Goal: Task Accomplishment & Management: Complete application form

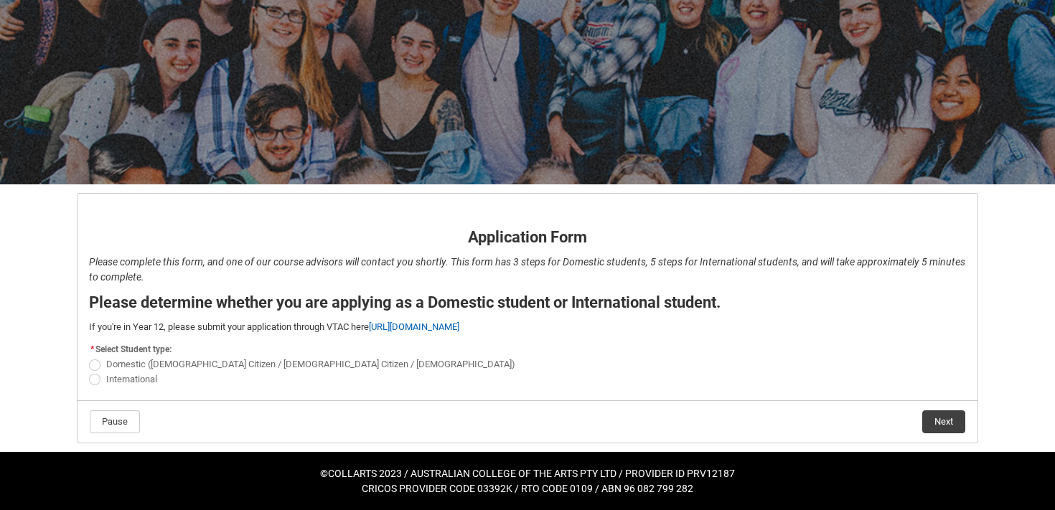
scroll to position [163, 0]
click at [129, 359] on span "Domestic ([DEMOGRAPHIC_DATA] Citizen / [DEMOGRAPHIC_DATA] Citizen / [DEMOGRAPHI…" at bounding box center [310, 364] width 409 height 11
click at [89, 357] on input "Domestic ([DEMOGRAPHIC_DATA] Citizen / [DEMOGRAPHIC_DATA] Citizen / [DEMOGRAPHI…" at bounding box center [88, 357] width 1 height 1
radio input "true"
click at [953, 411] on button "Next" at bounding box center [944, 422] width 43 height 23
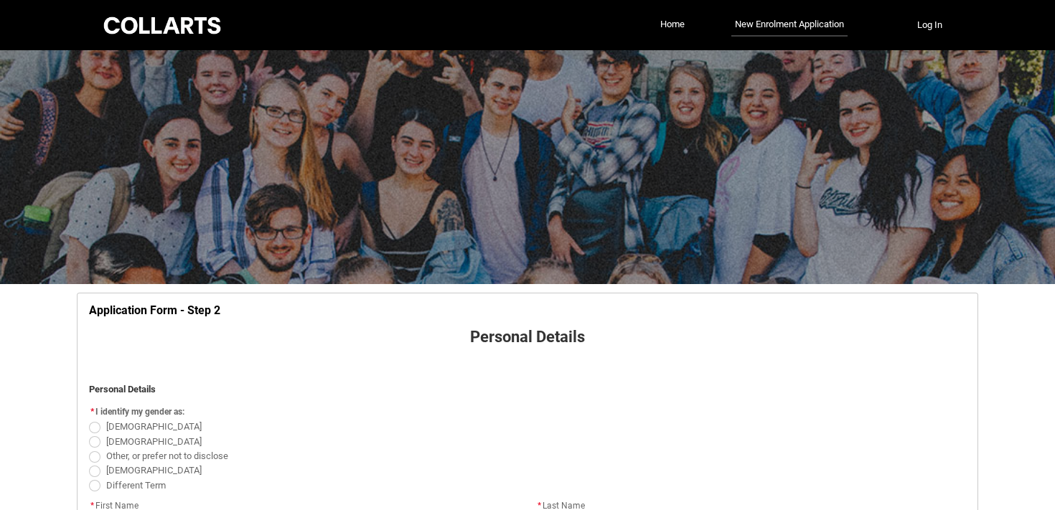
scroll to position [157, 0]
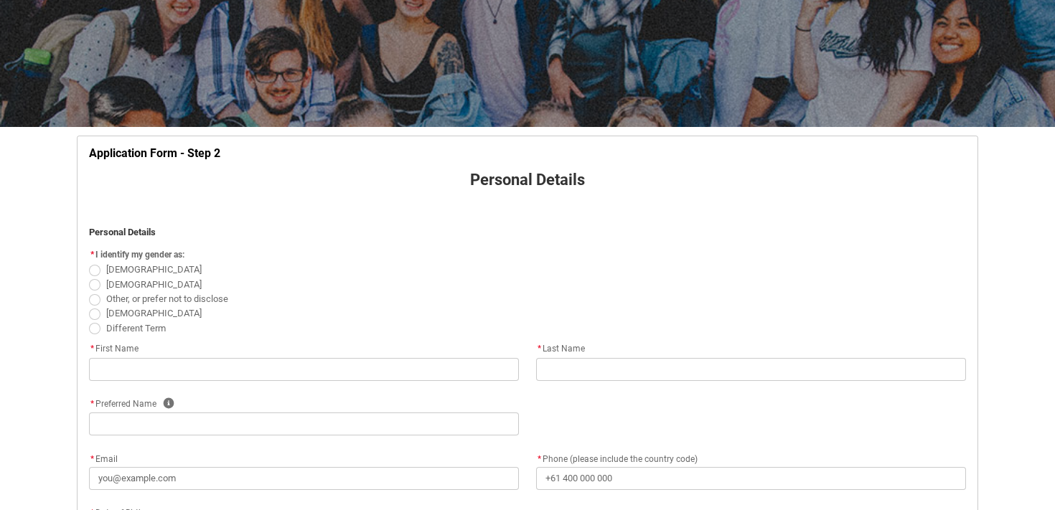
click at [121, 275] on span "[DEMOGRAPHIC_DATA]" at bounding box center [153, 269] width 95 height 11
click at [89, 263] on input "[DEMOGRAPHIC_DATA]" at bounding box center [88, 262] width 1 height 1
radio input "true"
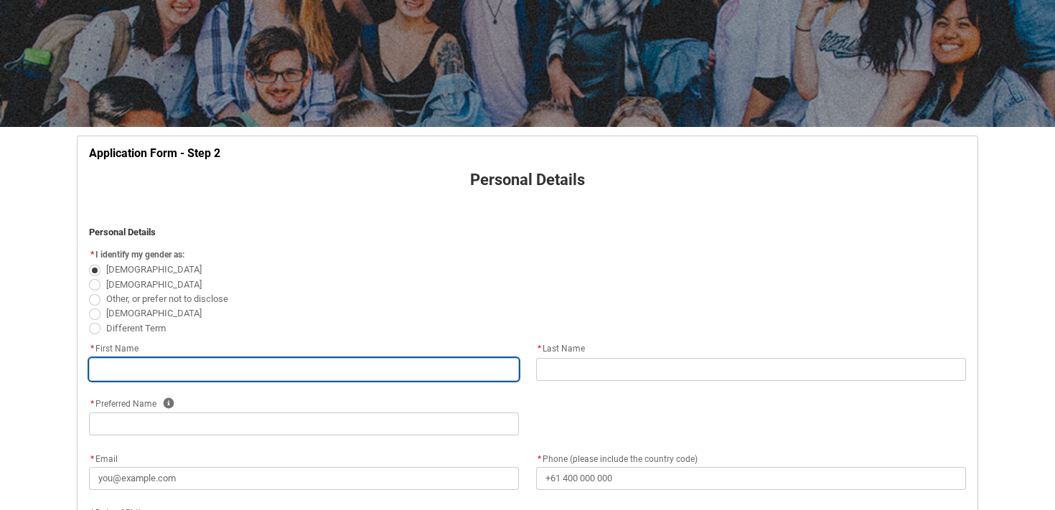
click at [289, 381] on input "text" at bounding box center [304, 369] width 430 height 23
type lightning-primitive-input-simple "F"
type input "F"
type lightning-primitive-input-simple "Fr"
type input "Fr"
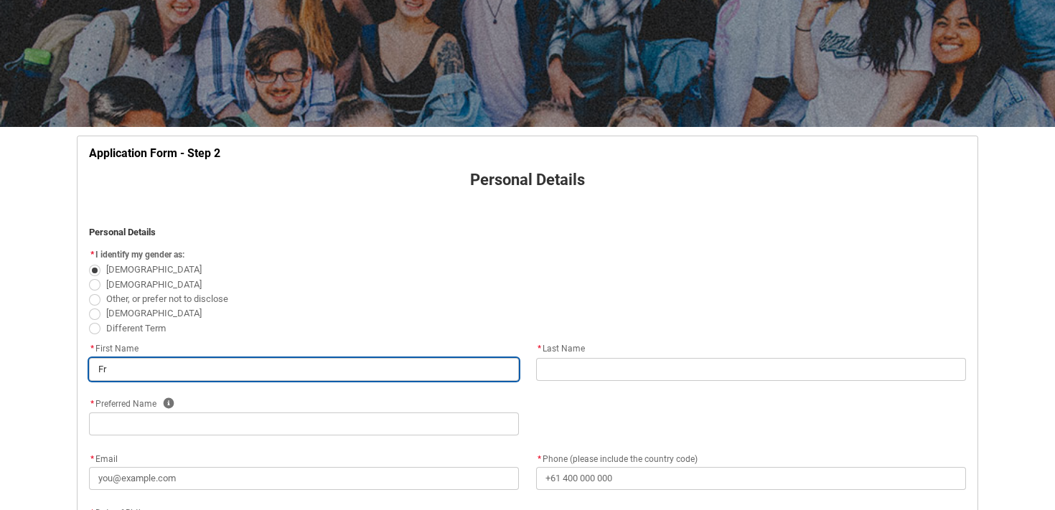
type lightning-primitive-input-simple "Fra"
type input "Fra"
type lightning-primitive-input-simple "Fran"
type input "Fran"
type lightning-primitive-input-simple "Franc"
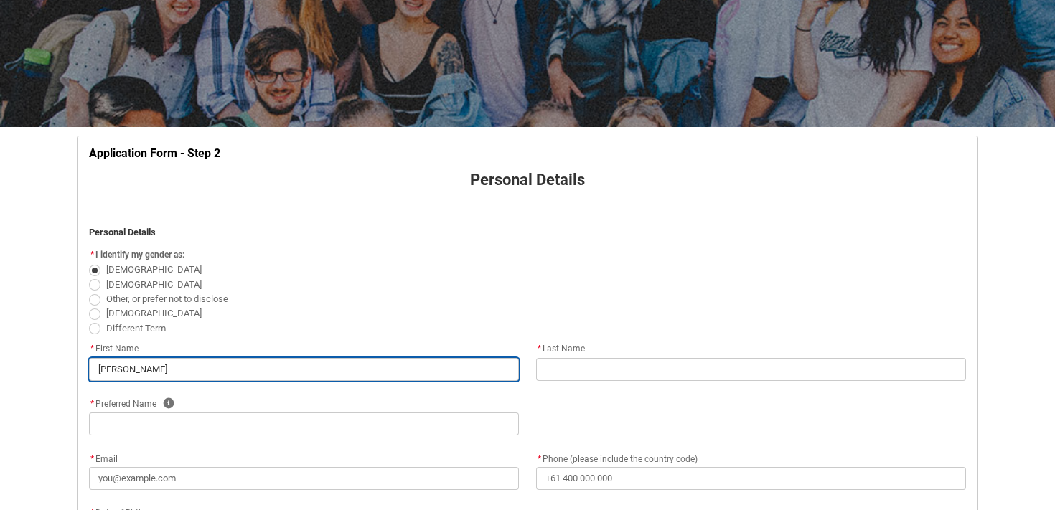
type input "Franc"
type lightning-primitive-input-simple "France"
type input "France"
type lightning-primitive-input-simple "Frances"
type input "Frances"
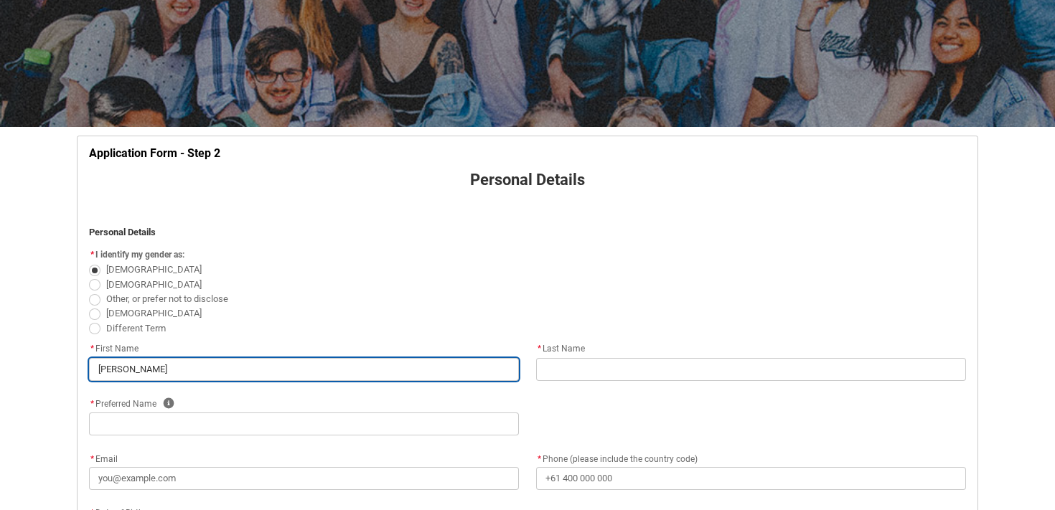
type lightning-primitive-input-simple "Francesc"
type input "Francesc"
type lightning-primitive-input-simple "Francesca"
type input "Francesca"
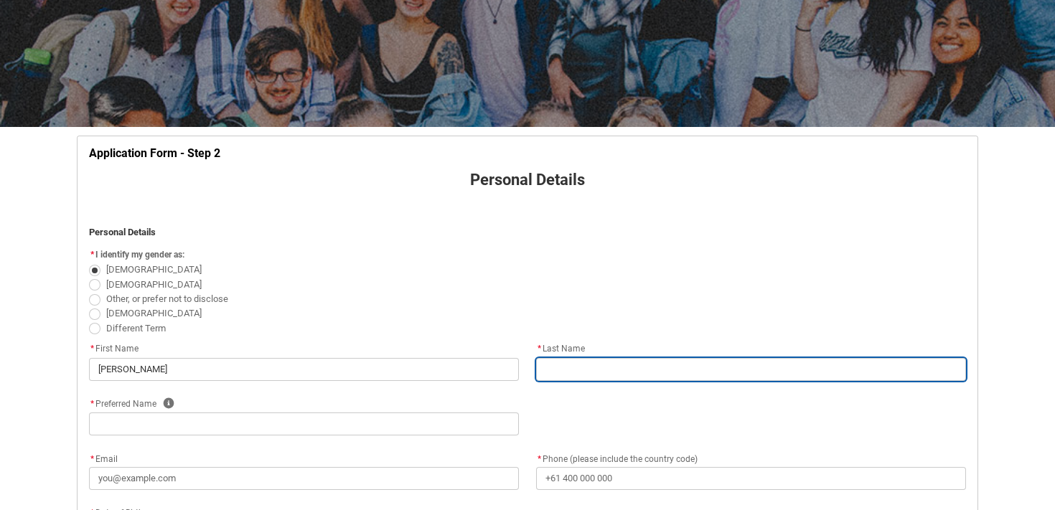
type lightning-primitive-input-simple "M"
type input "M"
type lightning-primitive-input-simple "Mi"
type input "Mi"
type lightning-primitive-input-simple "Mil"
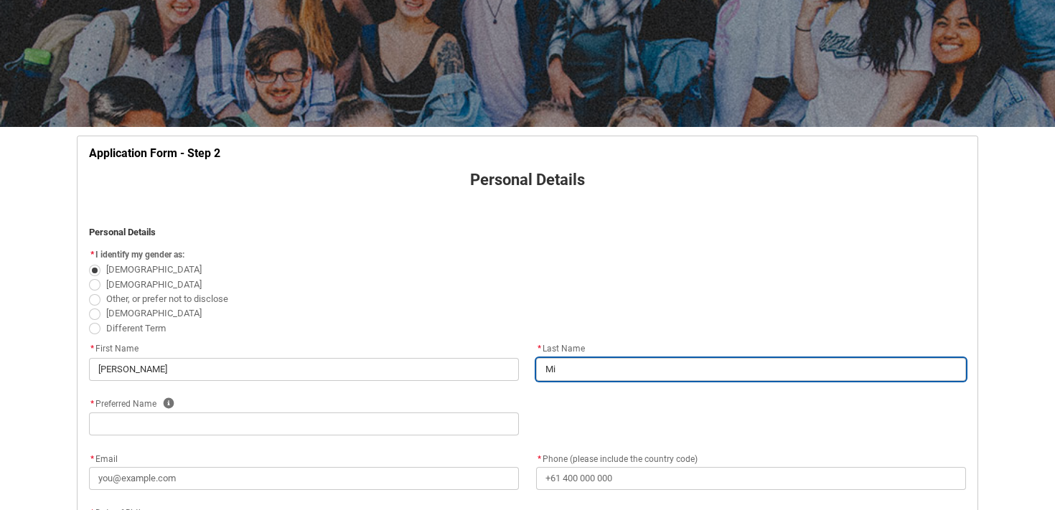
type input "Mil"
type lightning-primitive-input-simple "Mile"
type input "Mile"
type lightning-primitive-input-simple "Miles"
type input "Miles"
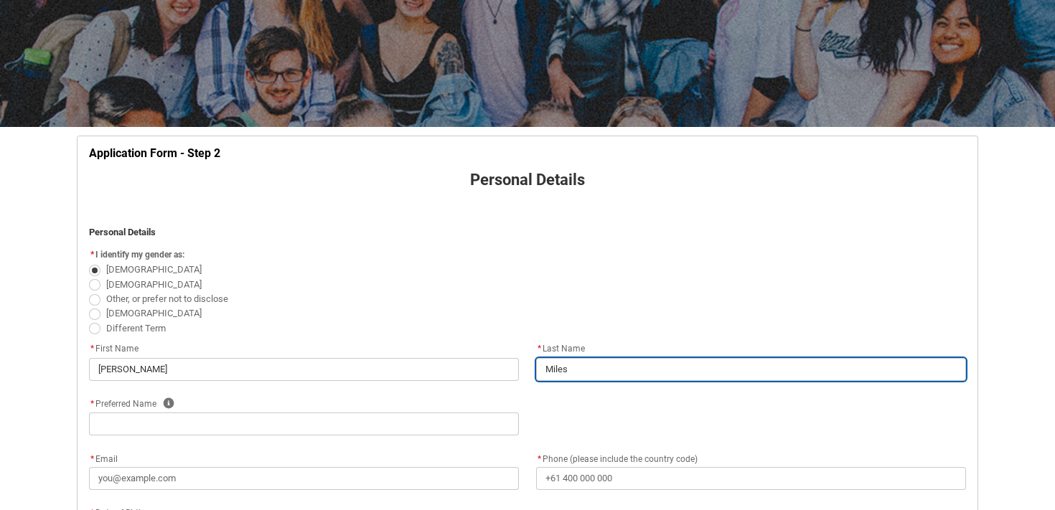
type lightning-primitive-input-simple "Milesu"
type input "Milesu"
type lightning-primitive-input-simple "Milesu"
type input "Milesu"
type lightning-primitive-input-simple "Milesu b"
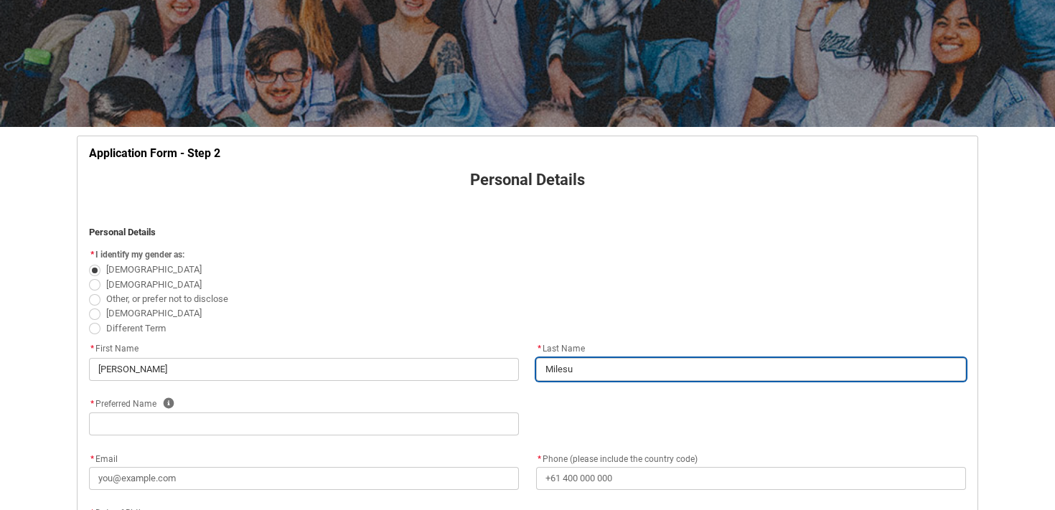
type input "Milesu b"
type lightning-primitive-input-simple "Milesu"
type input "Milesu"
type lightning-primitive-input-simple "Milesu"
type input "Milesu"
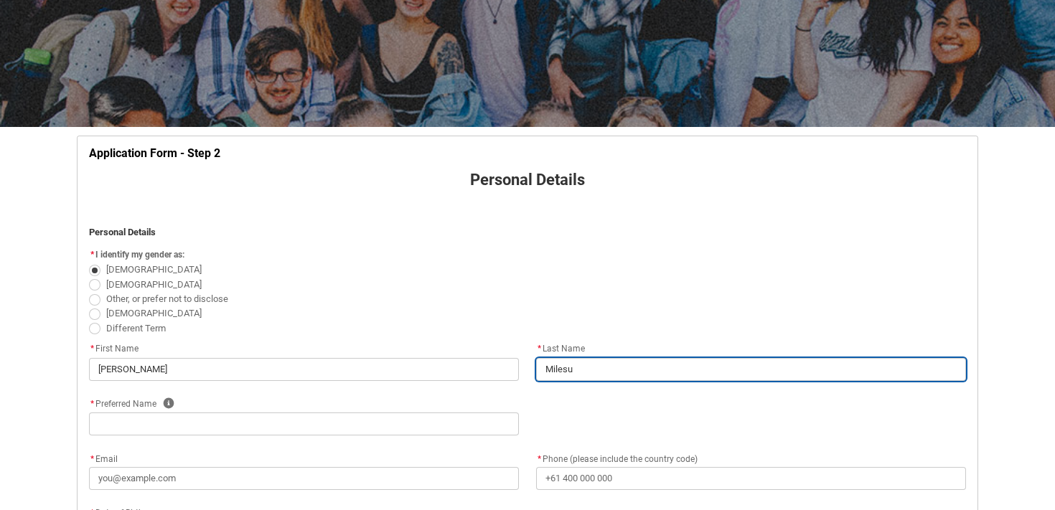
type lightning-primitive-input-simple "Miles"
type input "Miles"
type lightning-primitive-input-simple "Milesi"
type input "Milesi"
type lightning-primitive-input-simple "Milesi"
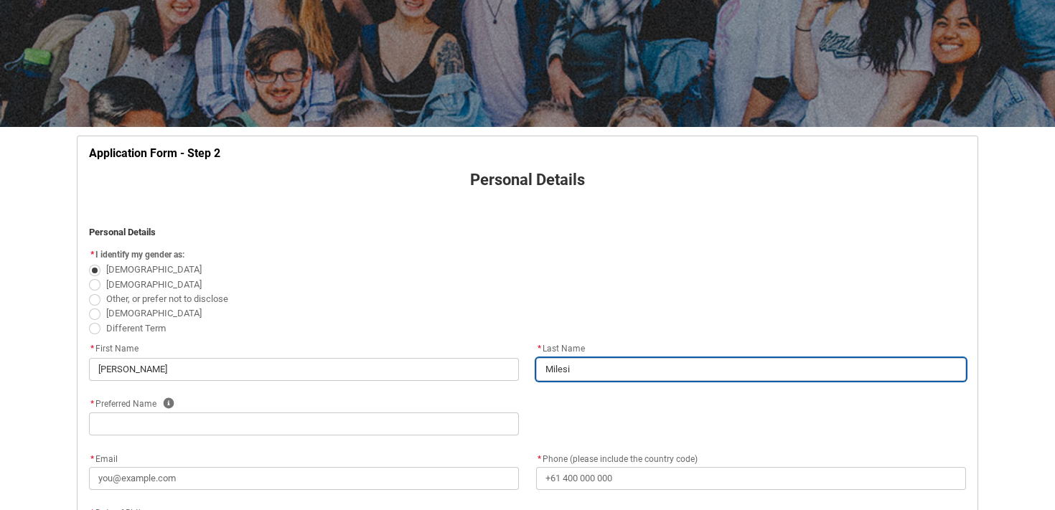
type input "Milesi"
type lightning-primitive-input-simple "Milesi B"
type input "Milesi B"
type lightning-primitive-input-simple "Milesi Ba"
type input "Milesi Ba"
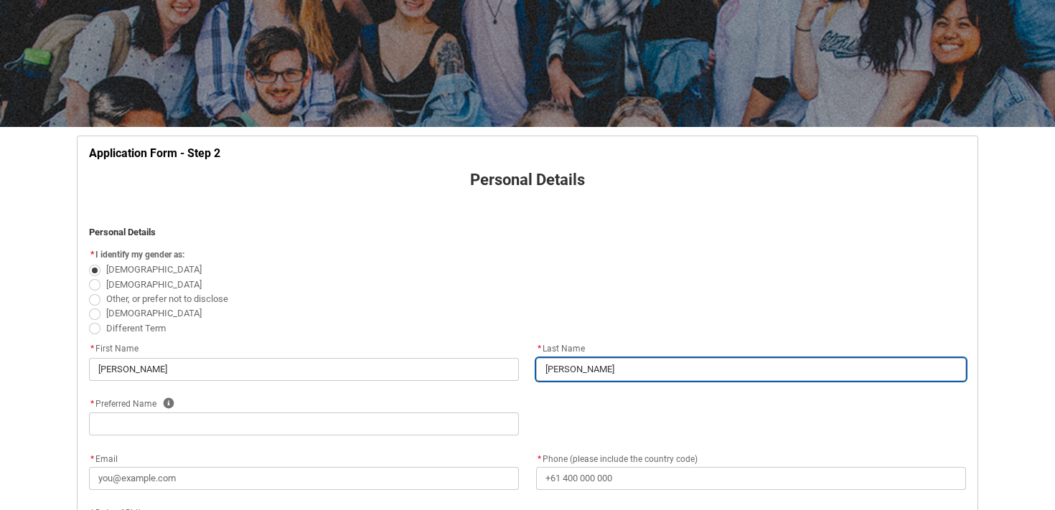
type lightning-primitive-input-simple "Milesi Bat"
type input "Milesi Bat"
type lightning-primitive-input-simple "Milesi Batt"
type input "Milesi Batt"
type lightning-primitive-input-simple "Milesi Batta"
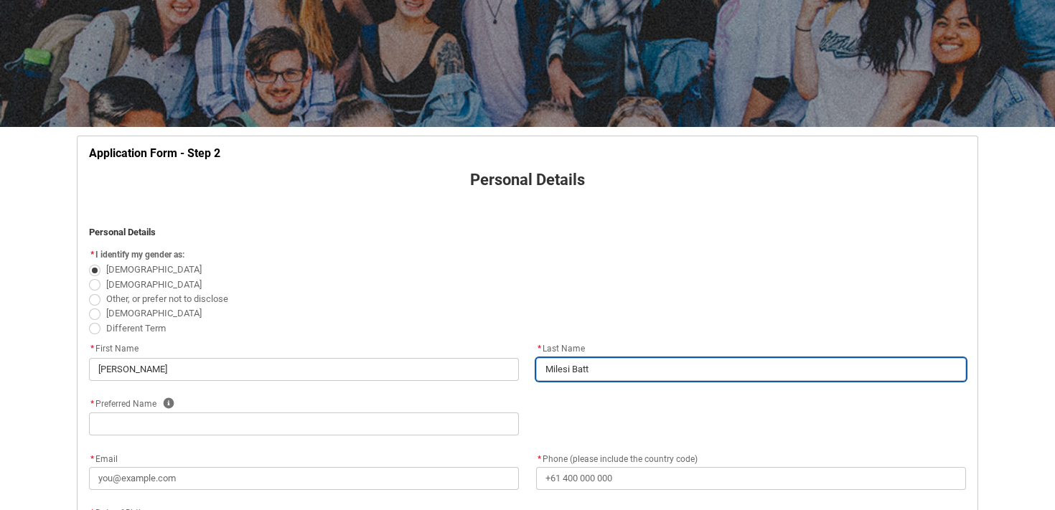
type input "Milesi Batta"
type lightning-primitive-input-simple "Milesi Battag"
type input "Milesi Battag"
type lightning-primitive-input-simple "Milesi Battagl"
type input "Milesi Battagl"
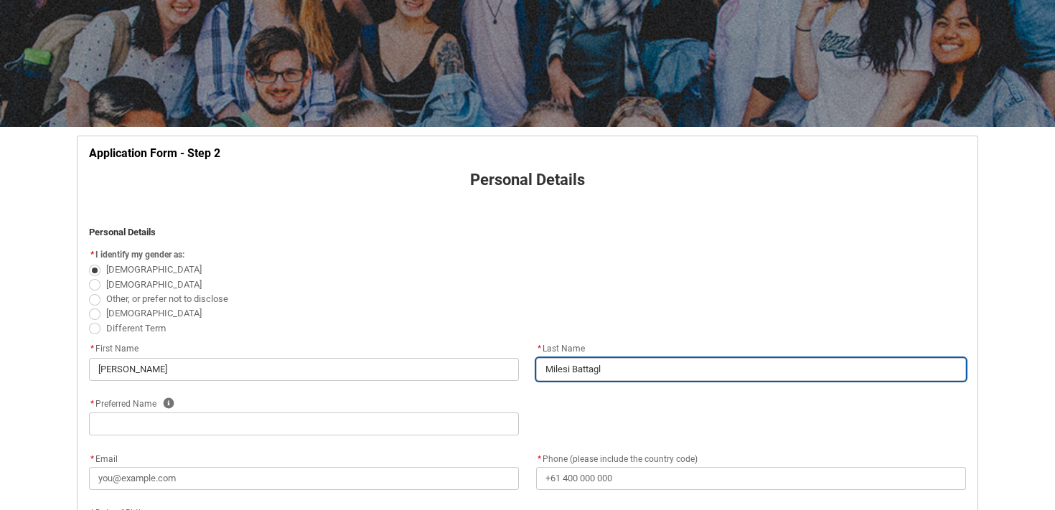
type lightning-primitive-input-simple "Milesi Battagli"
type input "Milesi Battagli"
type lightning-primitive-input-simple "Milesi Battaglib"
type input "Milesi Battaglib"
type lightning-primitive-input-simple "Milesi Battaglibo"
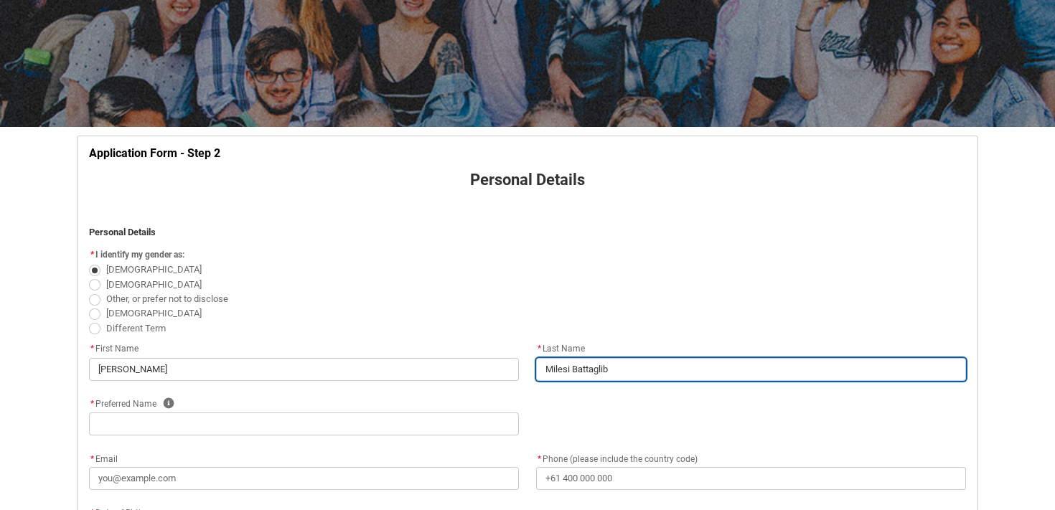
type input "Milesi Battaglibo"
type lightning-primitive-input-simple "Milesi Battaglib"
type input "Milesi Battaglib"
type lightning-primitive-input-simple "Milesi Battagli"
type input "Milesi Battagli"
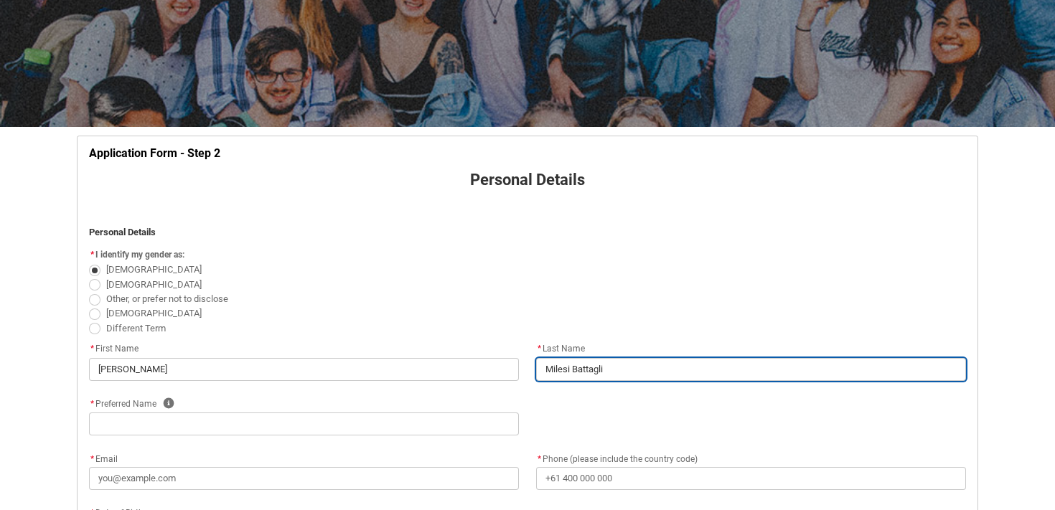
type lightning-primitive-input-simple "Milesi Battaglin"
type input "Milesi Battaglin"
type lightning-primitive-input-simple "Milesi Battaglino"
type input "Milesi Battaglino"
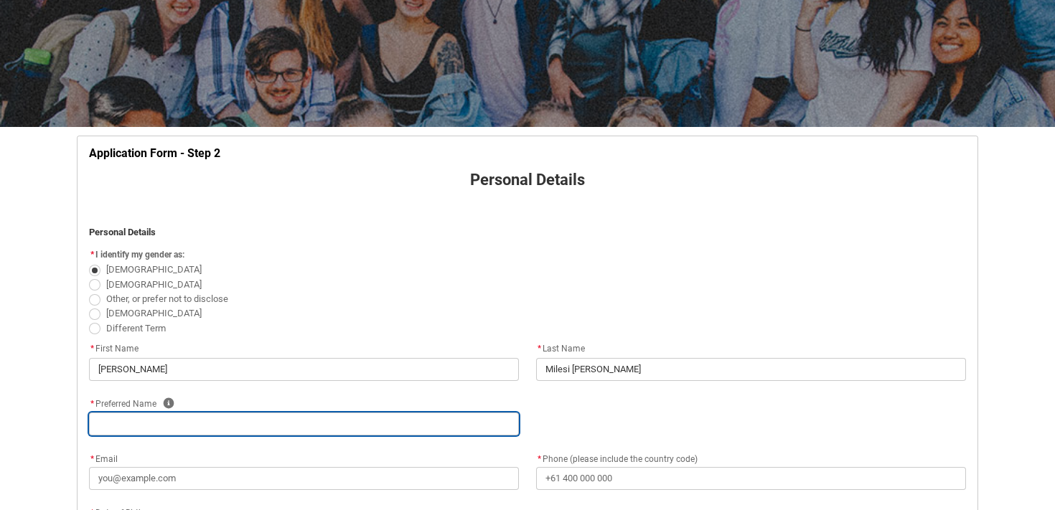
type lightning-primitive-input-simple "F"
type input "F"
type lightning-primitive-input-simple "Fr"
type input "Fr"
type lightning-primitive-input-simple "Fra"
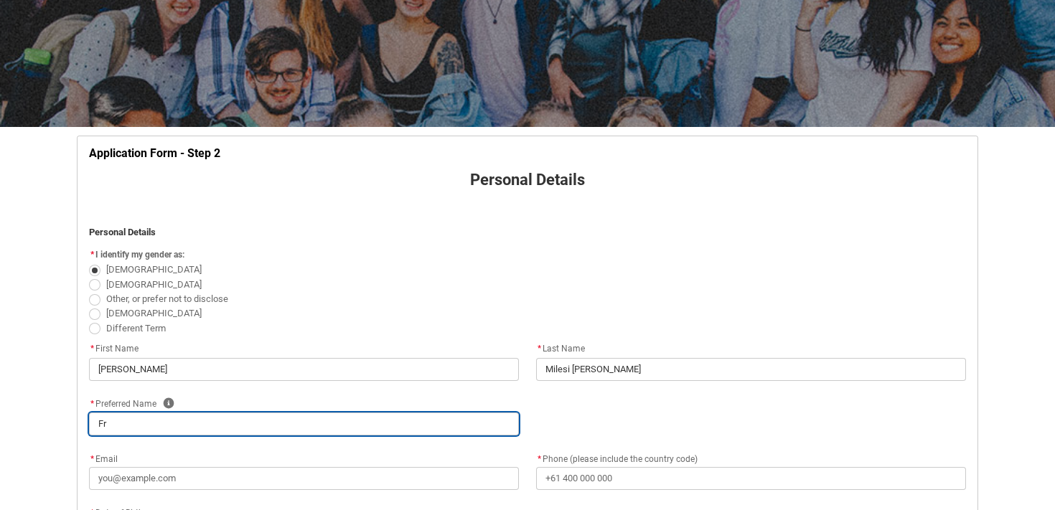
type input "Fra"
type lightning-primitive-input-simple "Fran"
type input "Fran"
type lightning-primitive-input-simple "Franc"
type input "Franc"
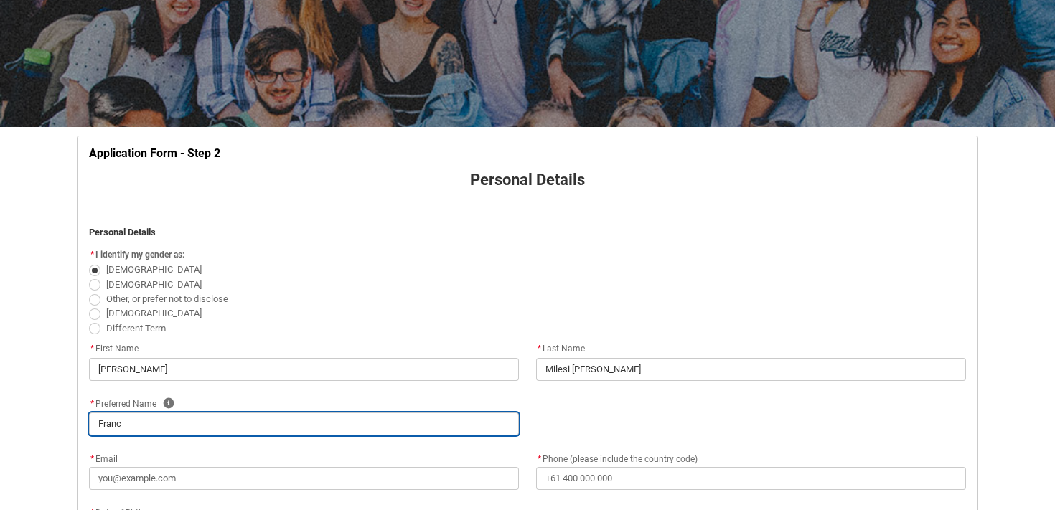
type lightning-primitive-input-simple "France"
type input "France"
type lightning-primitive-input-simple "Frances"
type input "Frances"
type lightning-primitive-input-simple "Francesc"
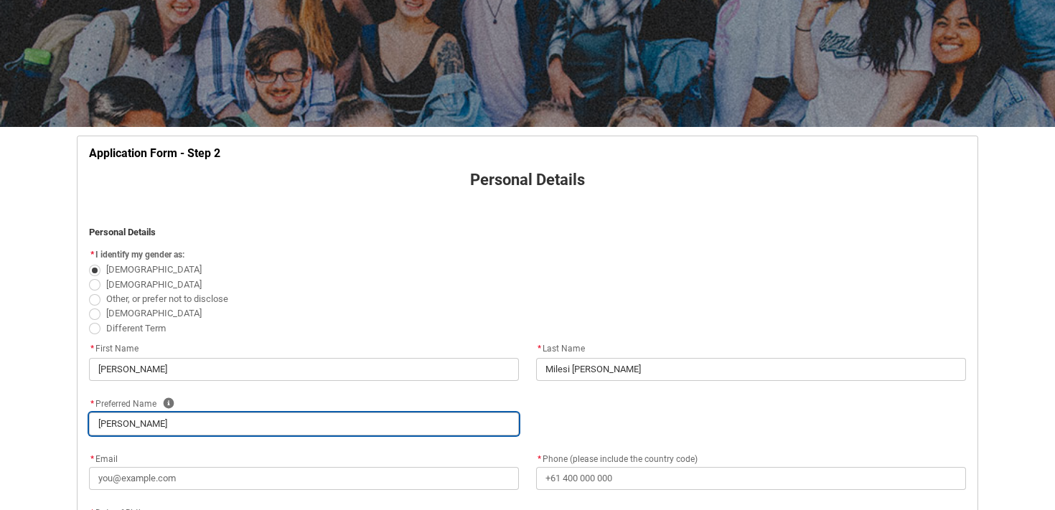
type input "Francesc"
type lightning-primitive-input-simple "Francesca"
type input "Francesca"
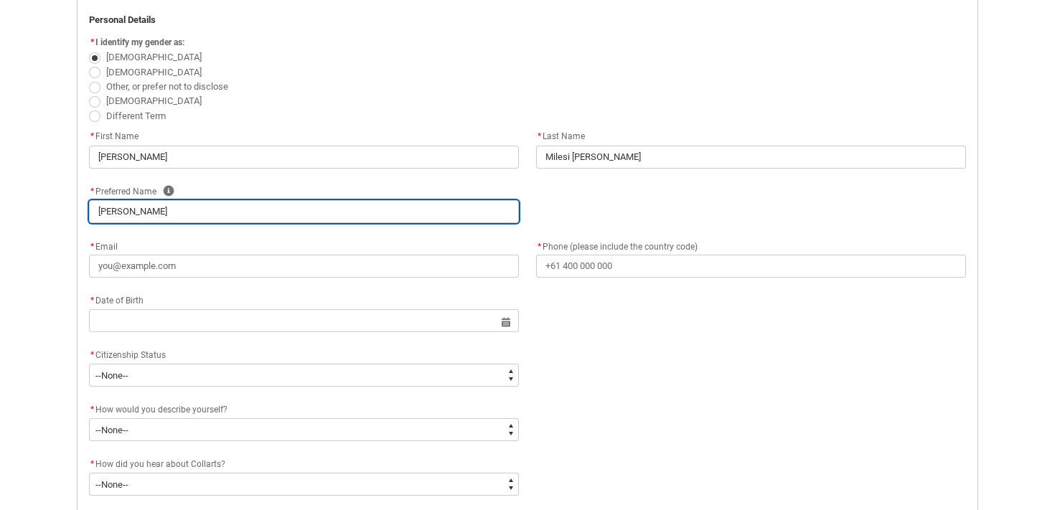
scroll to position [370, 0]
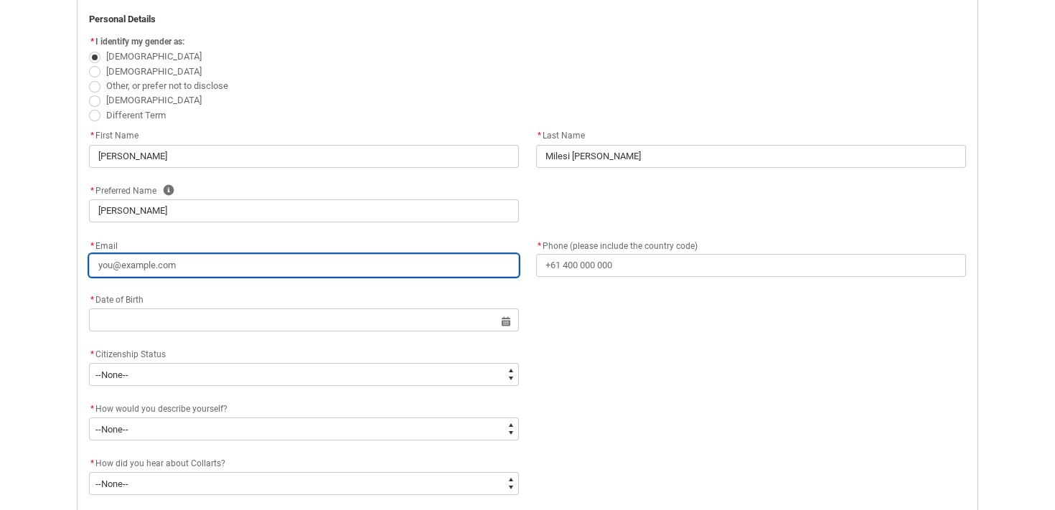
type lightning-primitive-input-simple "f"
type input "f"
type lightning-primitive-input-simple "fr"
type input "fr"
type lightning-primitive-input-simple "fra"
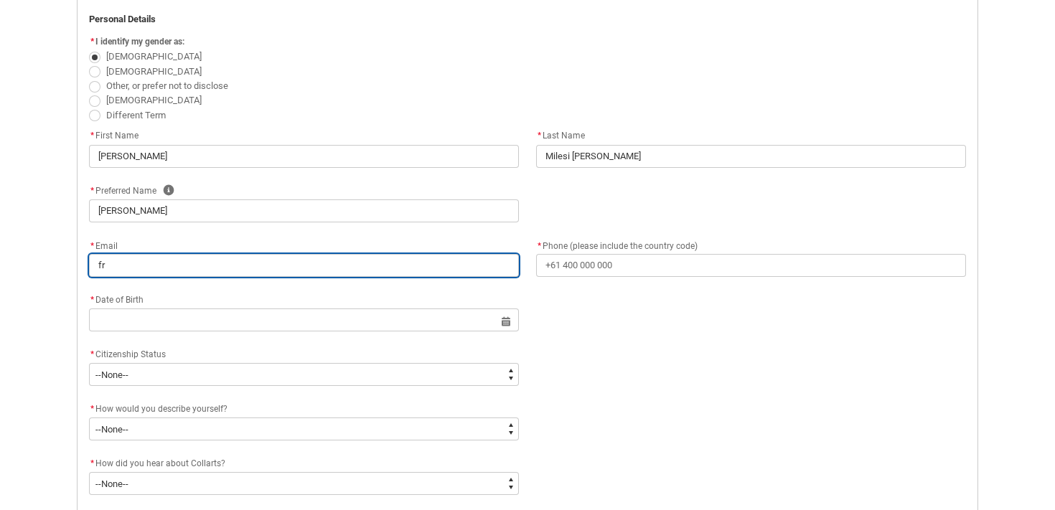
type input "fra"
type lightning-primitive-input-simple "fran"
type input "fran"
type lightning-primitive-input-simple "fran,"
type input "fran,"
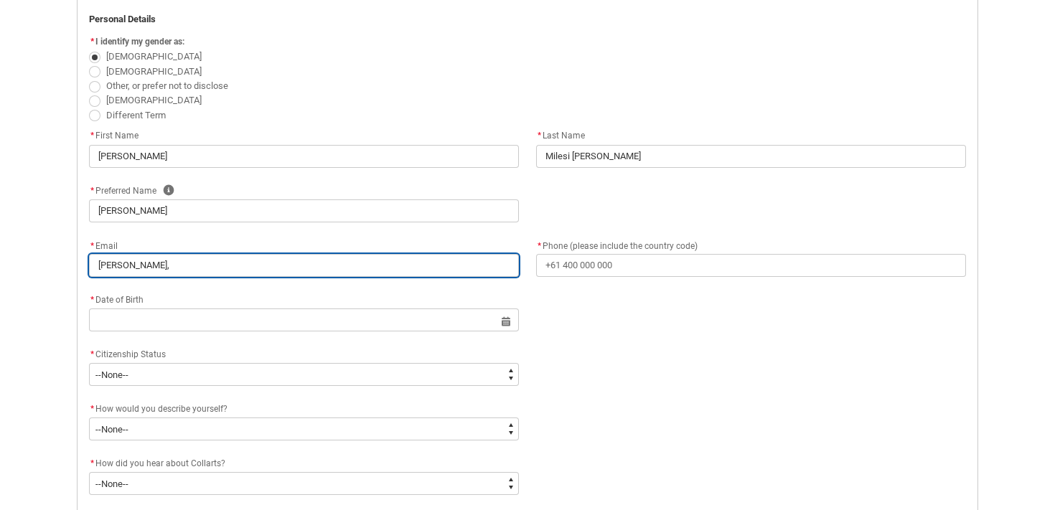
type lightning-primitive-input-simple "fran"
type input "fran"
type lightning-primitive-input-simple "fran.milesib05@gmail.com"
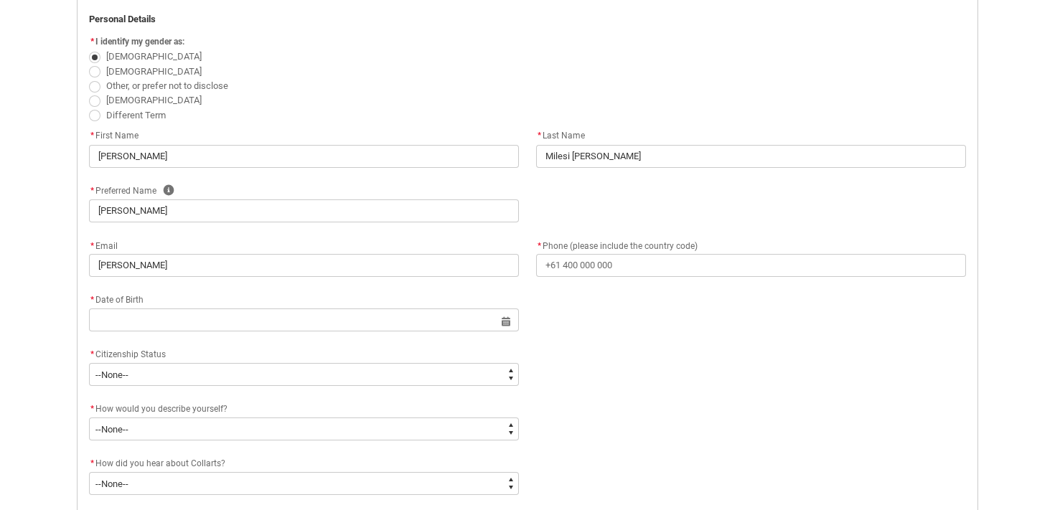
type lightning-primitive-input-simple "+61457000129"
type lightning-primitive-input-simple "118 Blanchivew Road"
type lightning-primitive-input-simple "Blanchview"
type lightning-primitive-input-simple "4352"
type lightning-primitive-input-simple "Queensland"
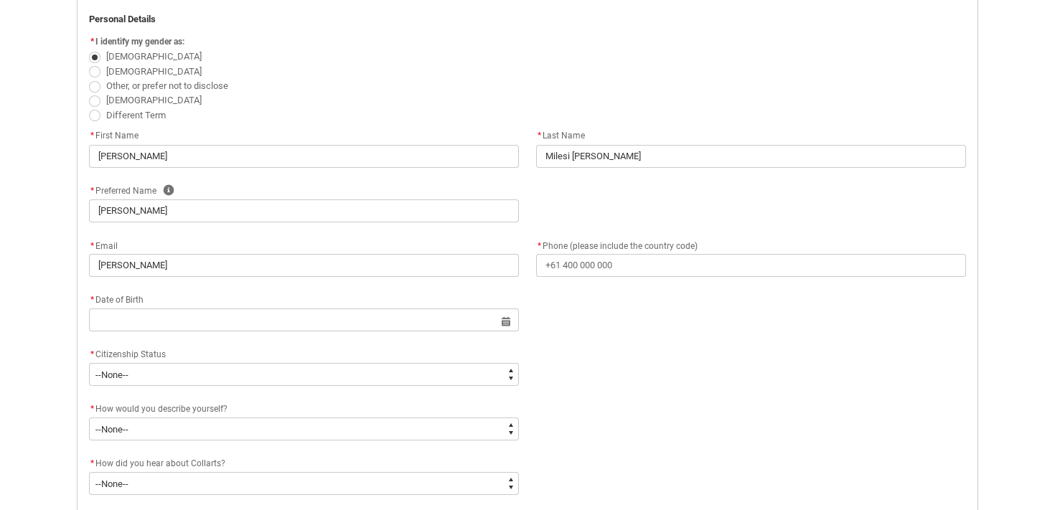
type lightning-select "Country_Choice.1101"
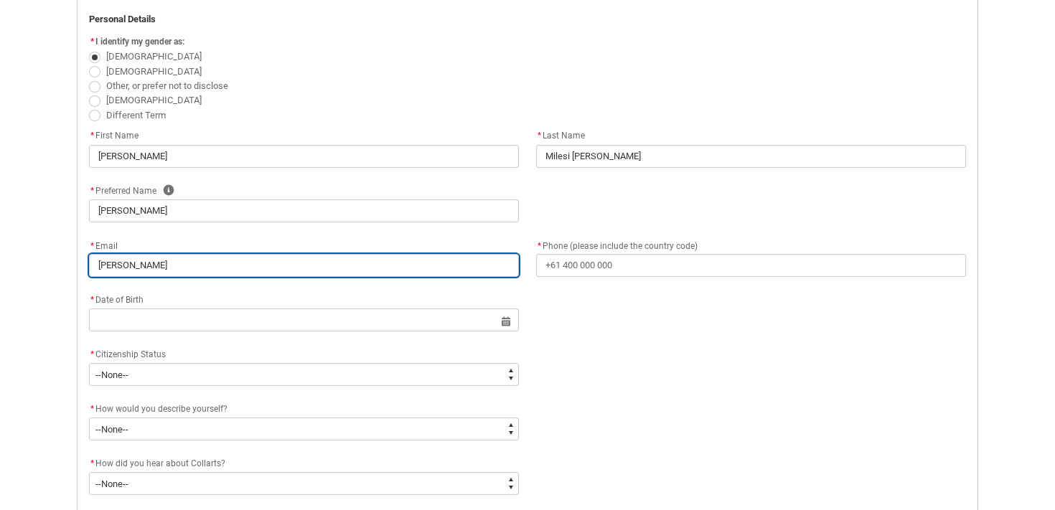
type input "fran.milesib05@gmail.com"
type input "+61457000129"
type input "118 Blanchivew Road"
type input "Blanchview"
type input "4352"
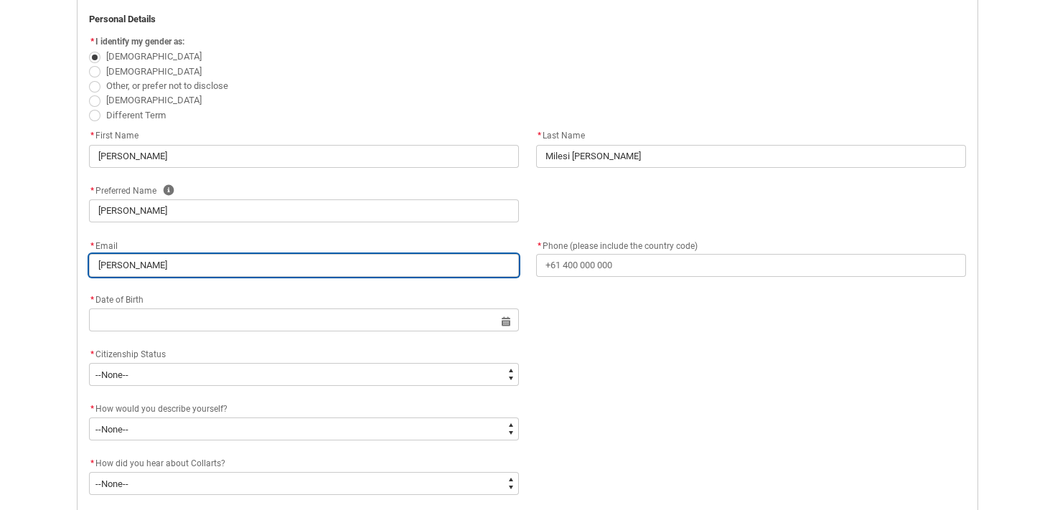
type input "Queensland"
select select "Country_Choice.1101"
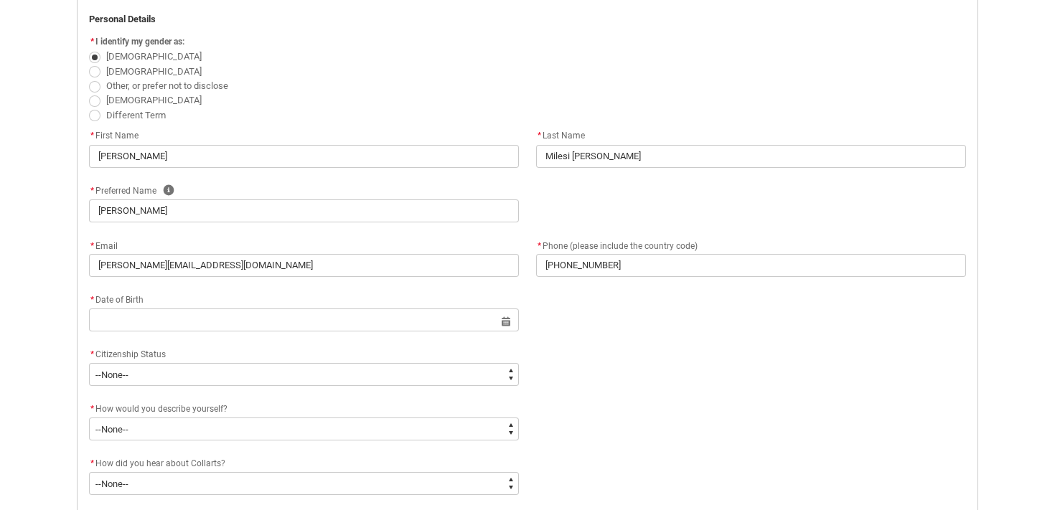
click at [393, 337] on flowruntime-screen-field "* Date of Birth Select a date for Date of Birth Format: 31 Dec 2024" at bounding box center [303, 315] width 447 height 46
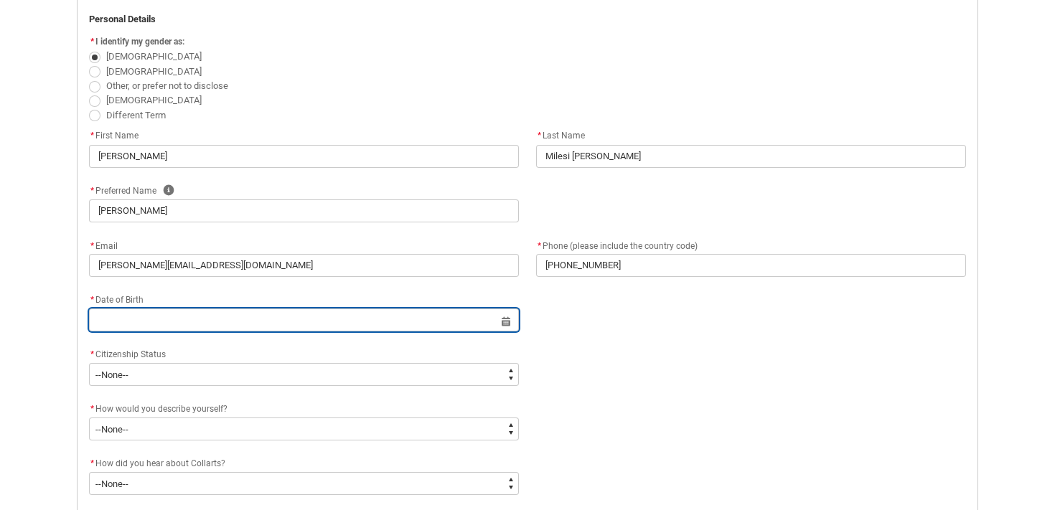
click at [383, 332] on input "text" at bounding box center [304, 320] width 430 height 23
select select "2025"
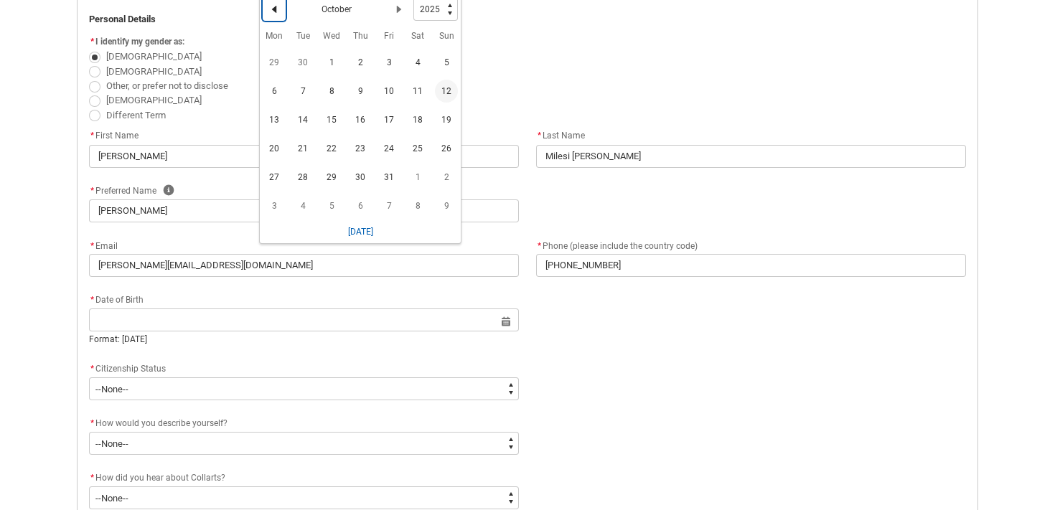
click at [279, 14] on lightning-primitive-icon "Date picker: October" at bounding box center [274, 9] width 10 height 10
click at [284, 21] on button "Previous Month" at bounding box center [274, 9] width 23 height 23
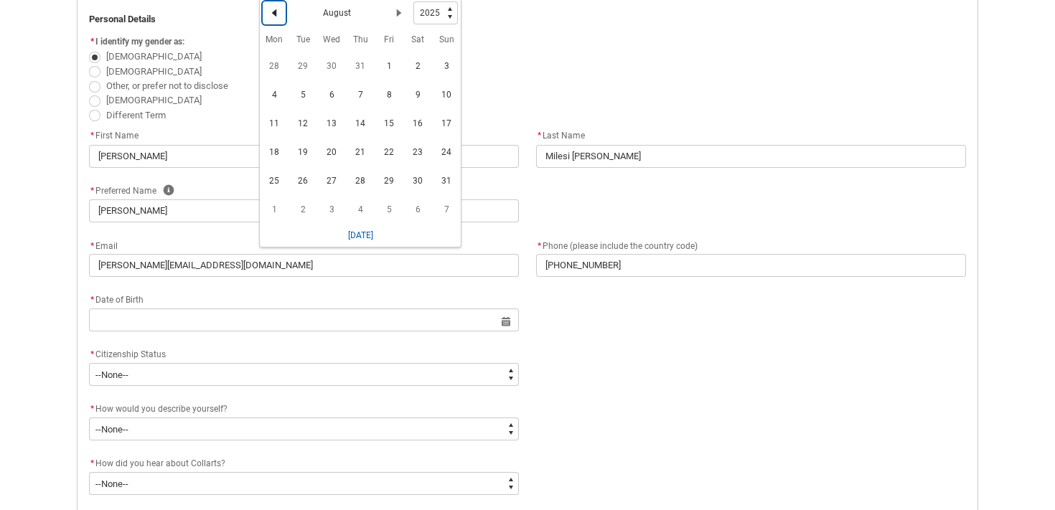
click at [284, 24] on button "Previous Month" at bounding box center [274, 12] width 23 height 23
click at [401, 78] on span "2" at bounding box center [389, 66] width 23 height 23
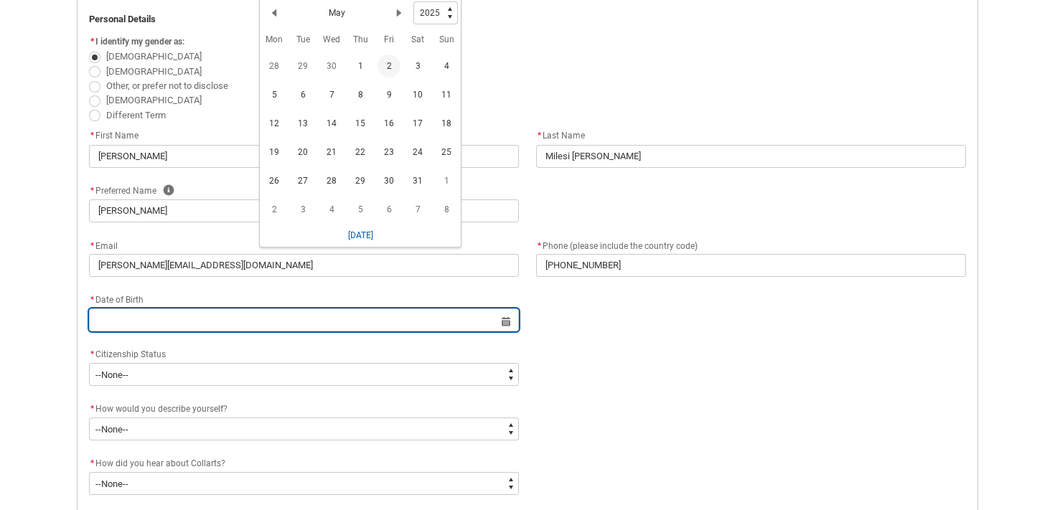
type lightning-datepicker "2025-05-02"
type lightning-input "2025-05-02"
type input "2 May 2025"
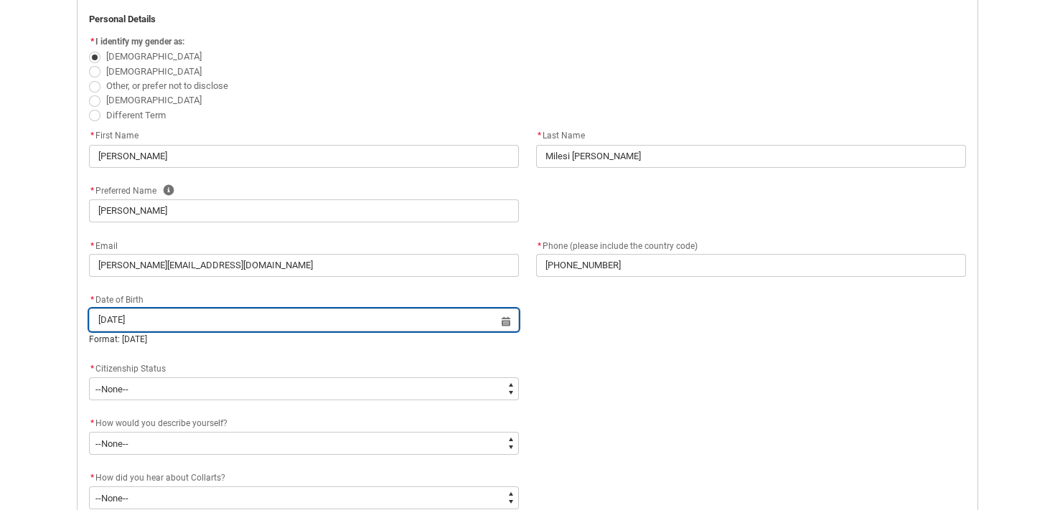
click at [112, 332] on input "2 May 2025" at bounding box center [304, 320] width 430 height 23
select select "2025"
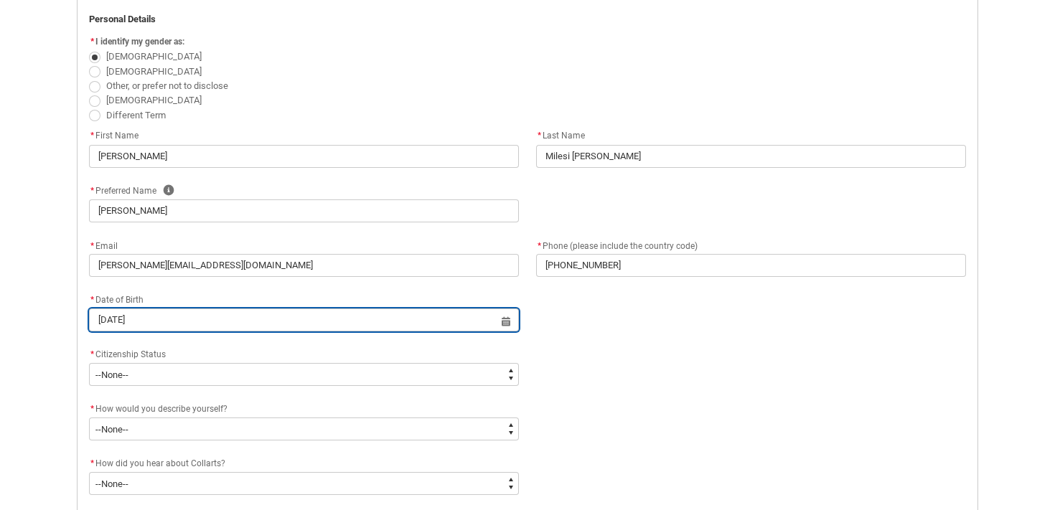
type input "3 May 2025"
click at [171, 332] on input "3 May 2025" at bounding box center [304, 320] width 430 height 23
select select "2025"
type input "3 May 2005"
type lightning-datepicker "2005-05-03"
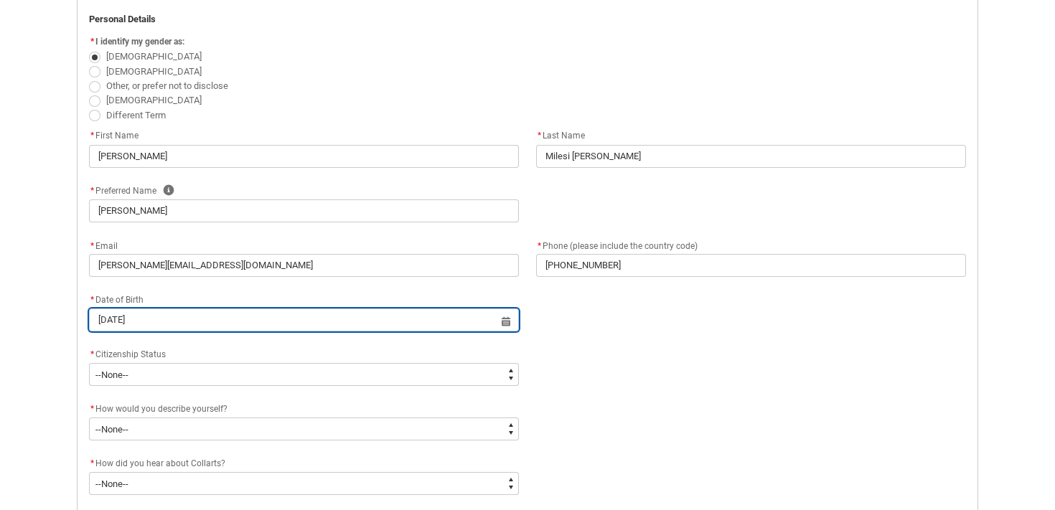
type lightning-input "2005-05-03"
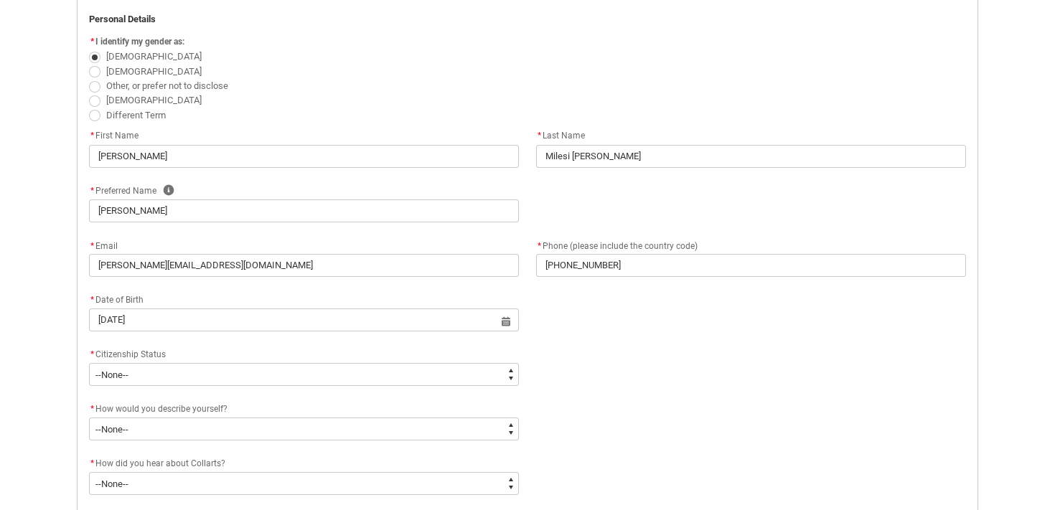
click at [261, 363] on div "* Citizenship Status" at bounding box center [304, 354] width 430 height 17
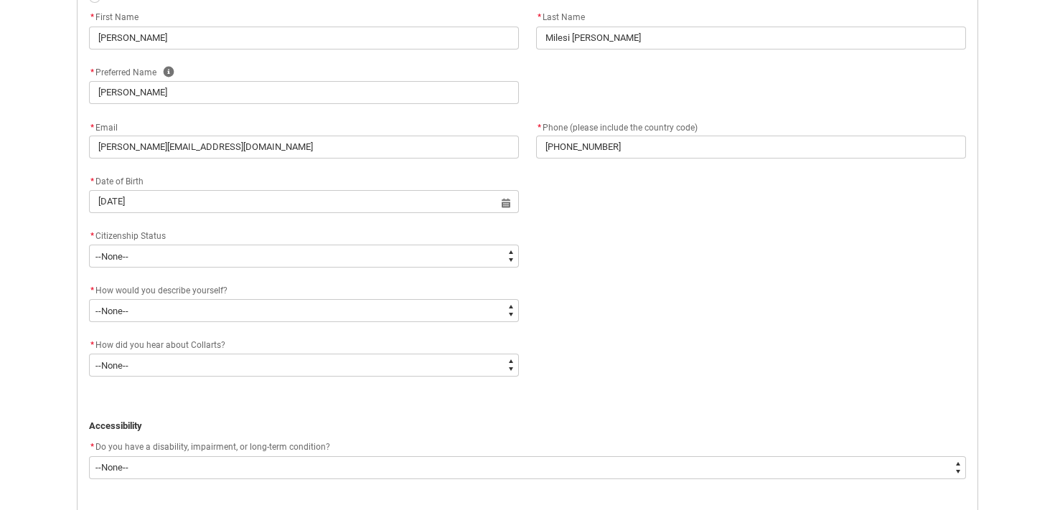
scroll to position [490, 0]
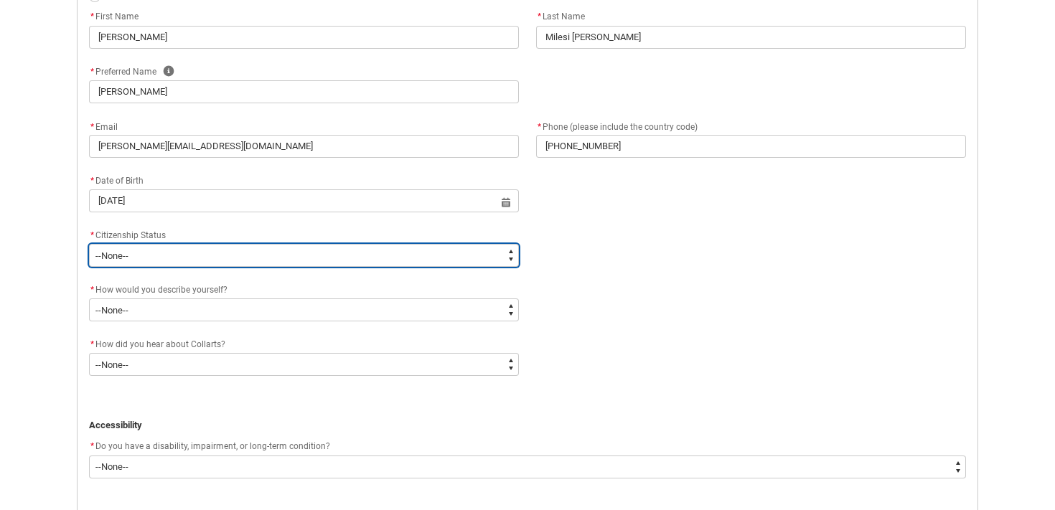
click at [273, 267] on select "--None-- Australian Citizen Humanitarian Visa New Zealand citizen Other Permane…" at bounding box center [304, 255] width 430 height 23
type lightning-select "Citizenship.1"
click at [94, 267] on select "--None-- Australian Citizen Humanitarian Visa New Zealand citizen Other Permane…" at bounding box center [304, 255] width 430 height 23
select select "Citizenship.1"
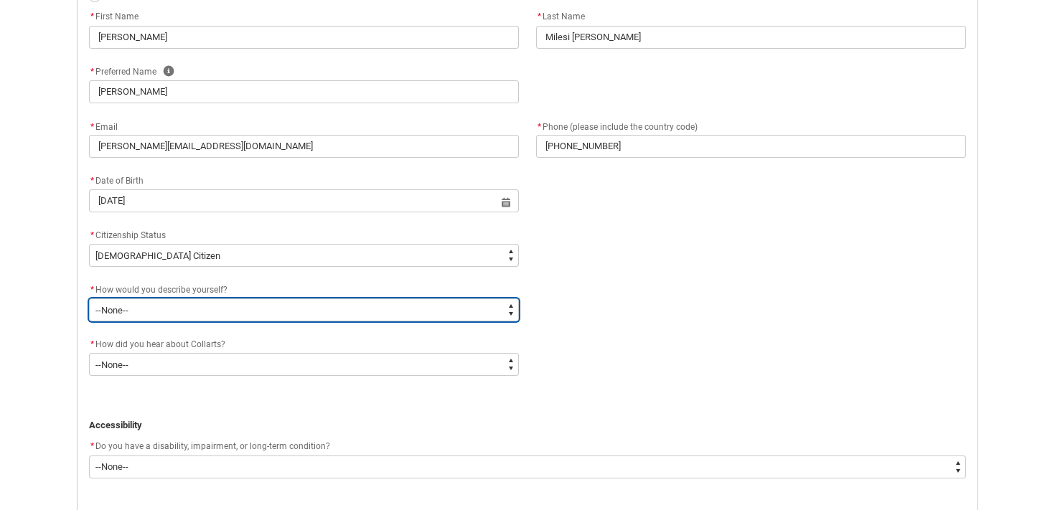
click at [238, 322] on select "--None-- I'm currently in Year 12 and planning what I'll do after school I've c…" at bounding box center [304, 310] width 430 height 23
type lightning-select "HSLC_Domestic_b"
click at [94, 322] on select "--None-- I'm currently in Year 12 and planning what I'll do after school I've c…" at bounding box center [304, 310] width 430 height 23
select select "HSLC_Domestic_b"
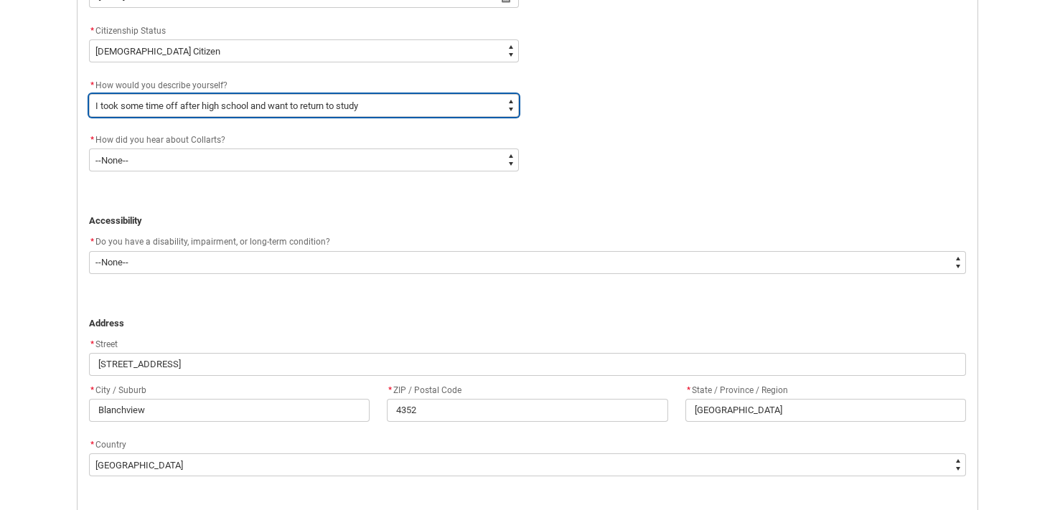
scroll to position [695, 0]
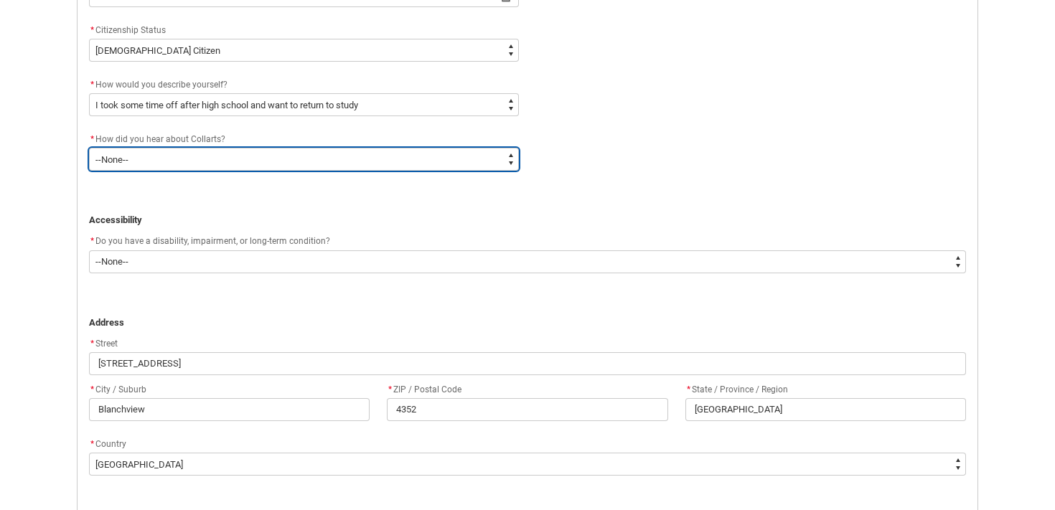
click at [302, 171] on select "--None-- Advertising - Facebook Advertising - Google Advertising - Instagram Ad…" at bounding box center [304, 159] width 430 height 23
type lightning-select "Heard_About_Collarts_Picklist.Advertising - Google"
click at [94, 171] on select "--None-- Advertising - Facebook Advertising - Google Advertising - Instagram Ad…" at bounding box center [304, 159] width 430 height 23
select select "Heard_About_Collarts_Picklist.Advertising - Google"
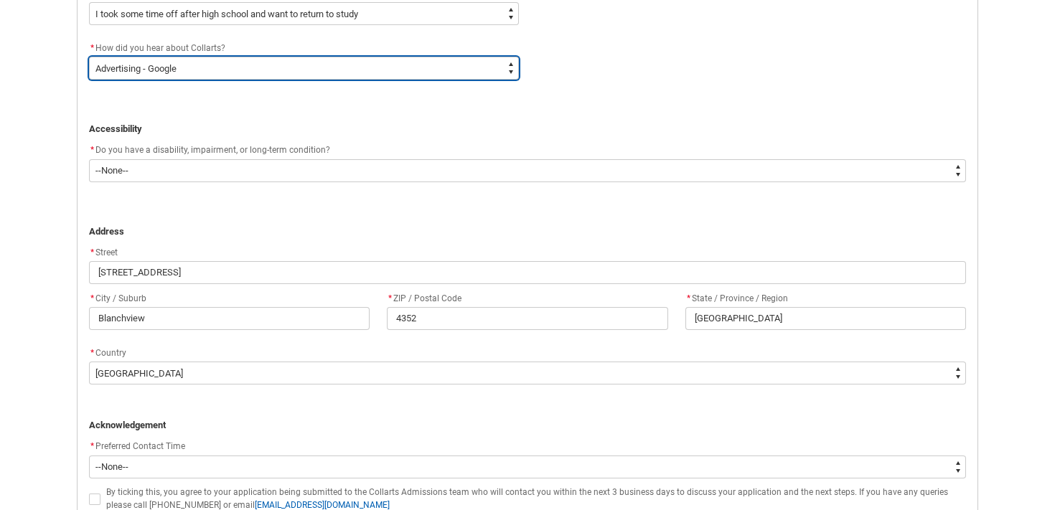
scroll to position [829, 0]
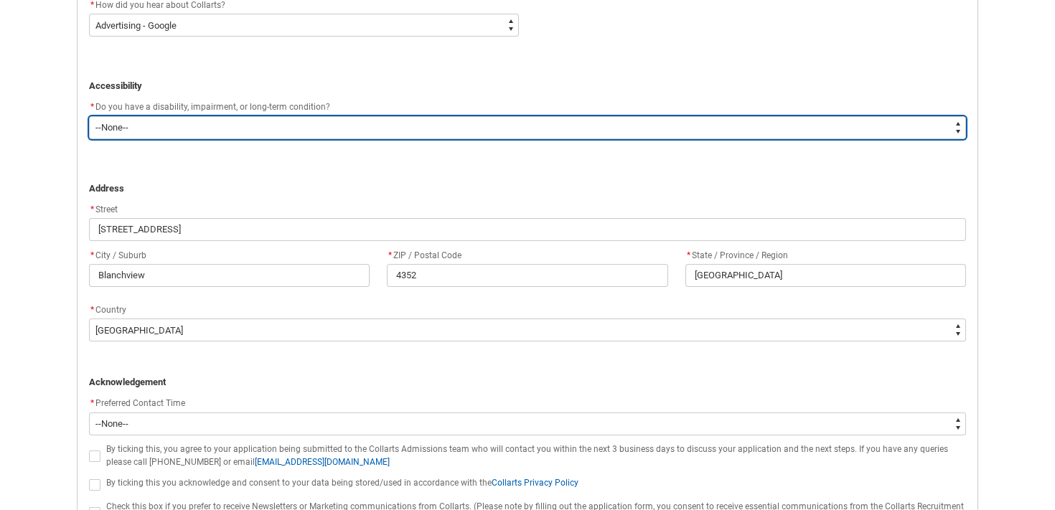
click at [294, 139] on select "--None-- Yes No" at bounding box center [527, 127] width 877 height 23
type lightning-select "Yes_TextChoice"
click at [94, 139] on select "--None-- Yes No" at bounding box center [527, 127] width 877 height 23
select select "Yes_TextChoice"
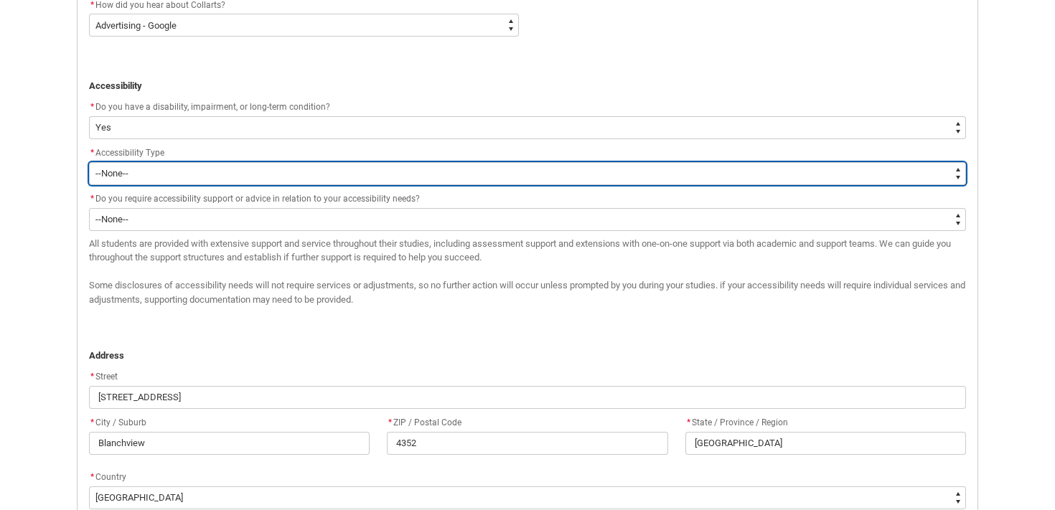
click at [276, 185] on select "--None-- Acquired Brain Injury Hard of Hearing / Deaf Intellectual Disability L…" at bounding box center [527, 173] width 877 height 23
type lightning-select "Disability_MedicalCondition"
click at [94, 185] on select "--None-- Acquired Brain Injury Hard of Hearing / Deaf Intellectual Disability L…" at bounding box center [527, 173] width 877 height 23
select select "Disability_MedicalCondition"
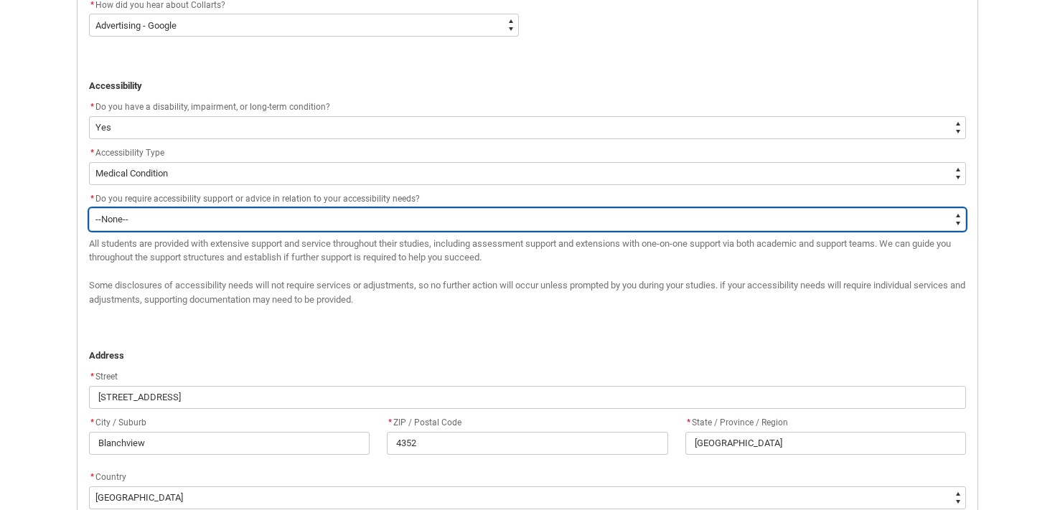
click at [259, 231] on select "--None-- Yes No" at bounding box center [527, 219] width 877 height 23
type lightning-select "No_TextChoice"
click at [94, 231] on select "--None-- Yes No" at bounding box center [527, 219] width 877 height 23
select select "No_TextChoice"
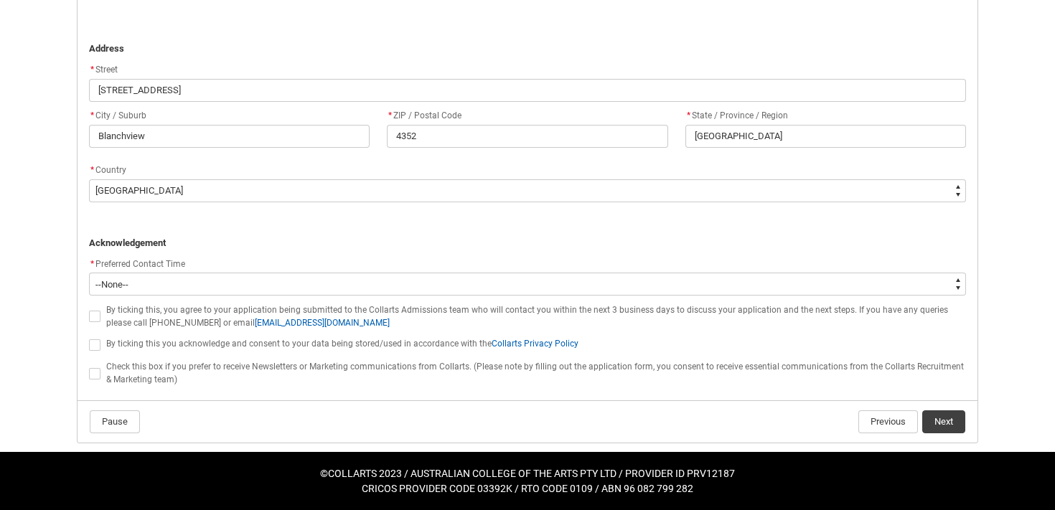
scroll to position [1341, 0]
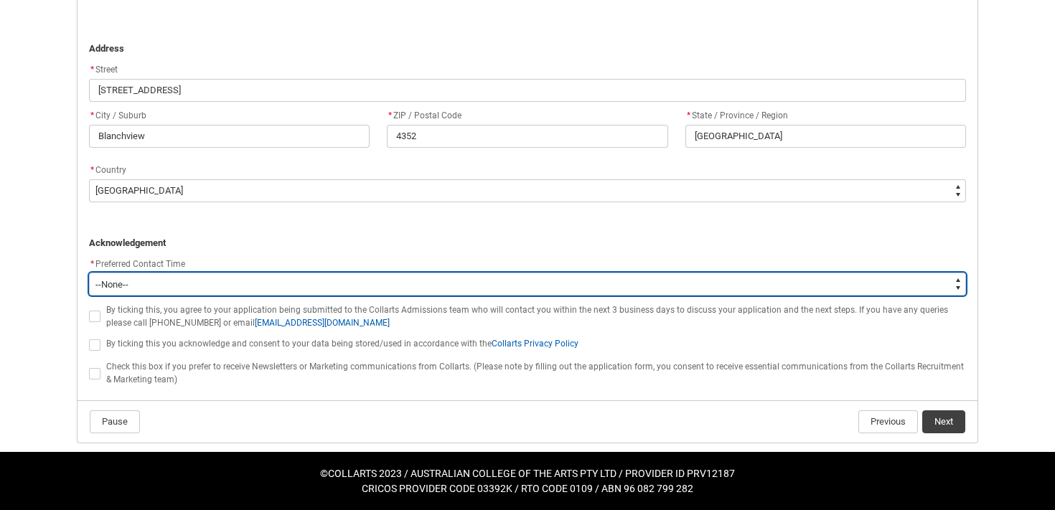
click at [214, 296] on select "--None-- Morning (9:00AM-12:00PM) Afternoon (12:00PM-5:00PM)" at bounding box center [527, 284] width 877 height 23
type lightning-select "P_Contact_Time_Afternoon"
click at [94, 296] on select "--None-- Morning (9:00AM-12:00PM) Afternoon (12:00PM-5:00PM)" at bounding box center [527, 284] width 877 height 23
select select "P_Contact_Time_Afternoon"
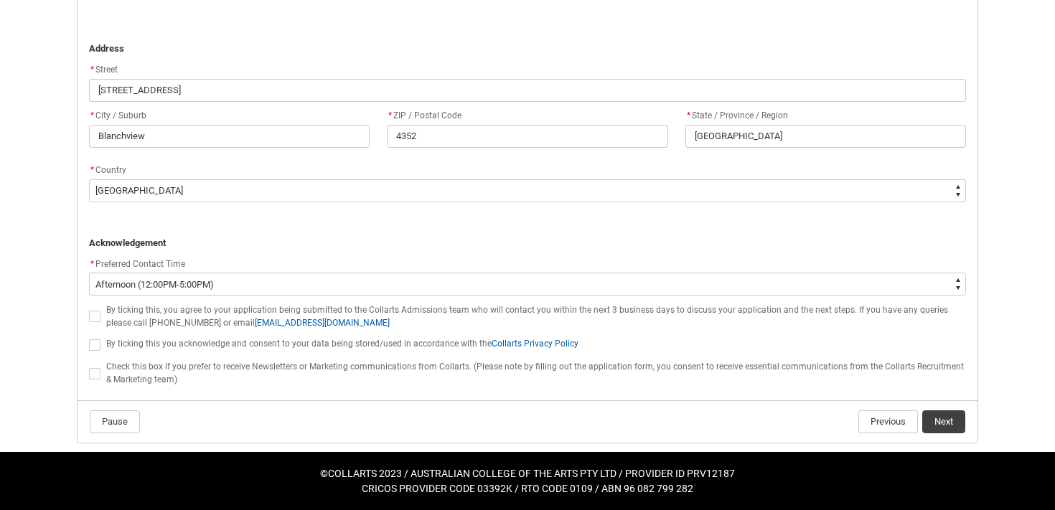
click at [238, 328] on span "By ticking this, you agree to your application being submitted to the Collarts …" at bounding box center [527, 316] width 842 height 23
checkbox input "true"
click at [238, 335] on div "By ticking this you acknowledge and consent to your data being stored/used in a…" at bounding box center [536, 343] width 860 height 17
click at [234, 339] on span "By ticking this you acknowledge and consent to your data being stored/used in a…" at bounding box center [342, 344] width 472 height 10
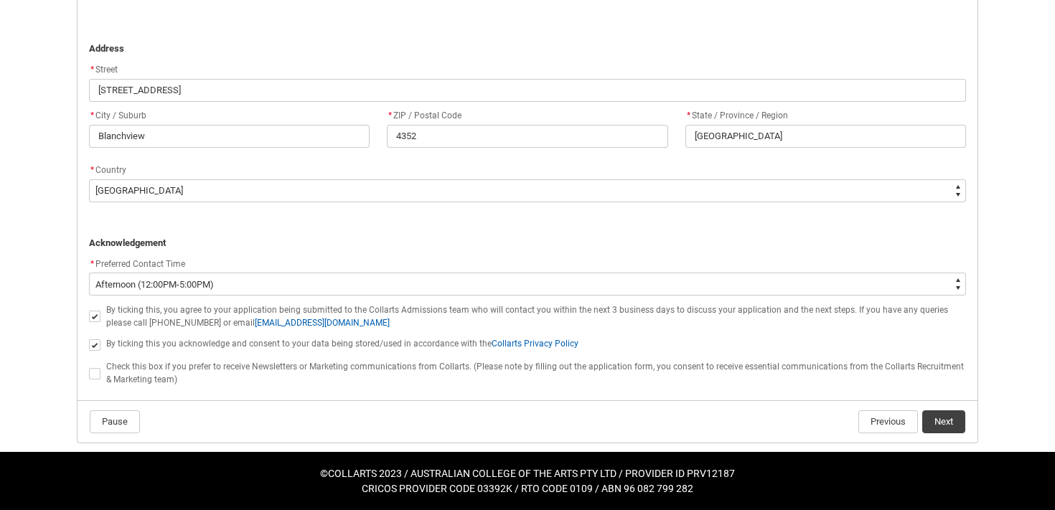
checkbox input "true"
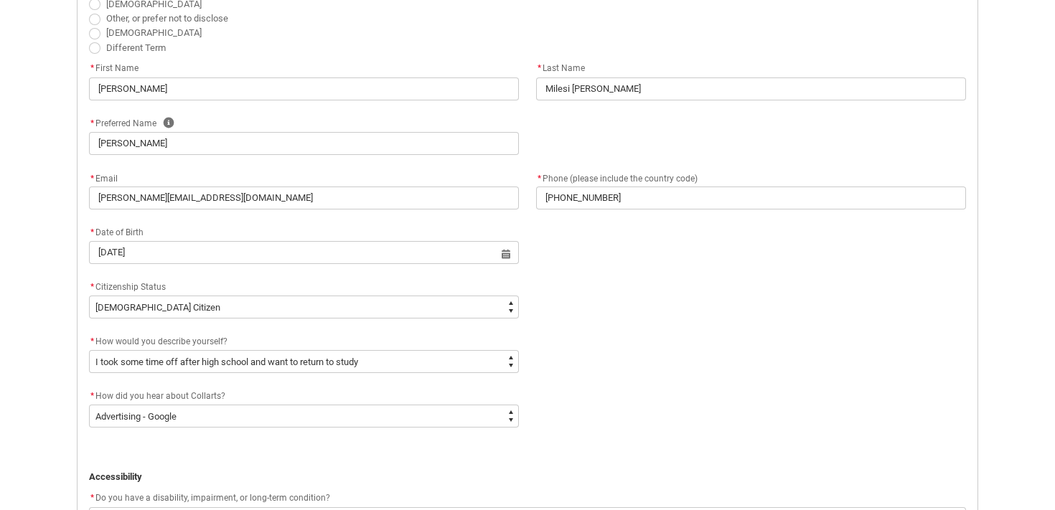
scroll to position [0, 0]
